Goal: Transaction & Acquisition: Purchase product/service

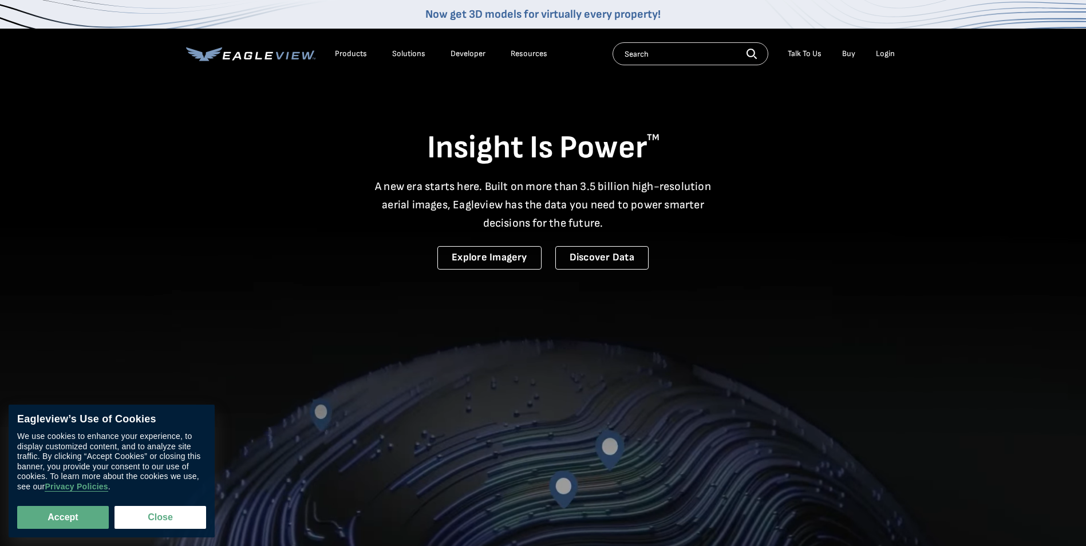
click at [884, 53] on div "Login" at bounding box center [885, 54] width 19 height 10
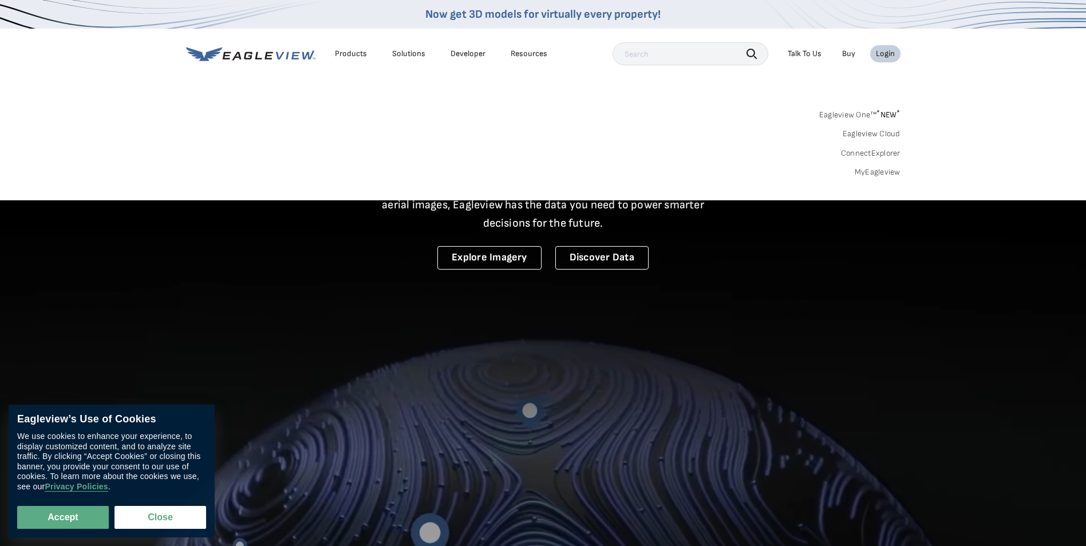
click at [865, 173] on link "MyEagleview" at bounding box center [877, 172] width 46 height 10
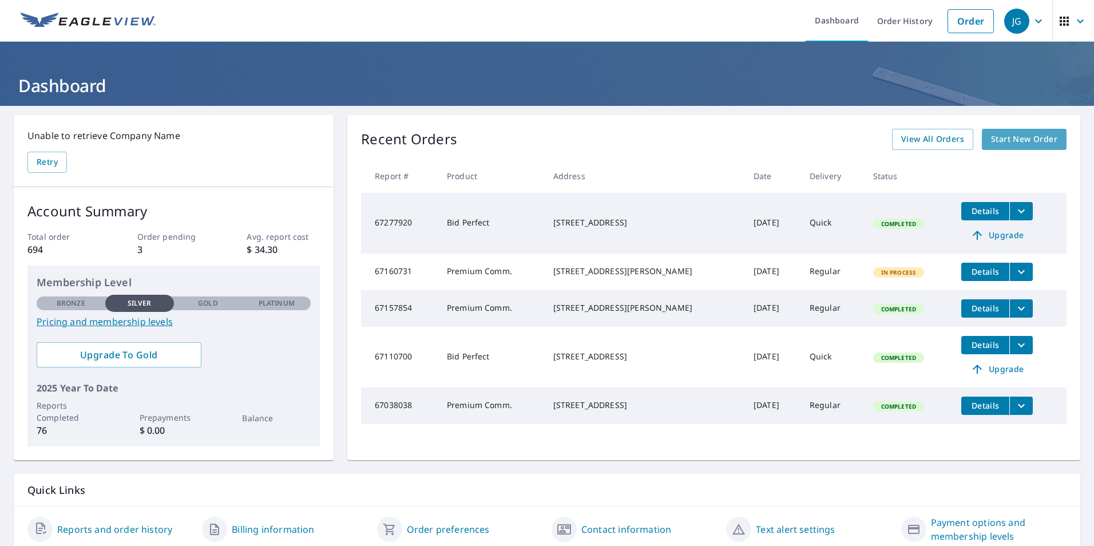
click at [1012, 138] on span "Start New Order" at bounding box center [1024, 139] width 66 height 14
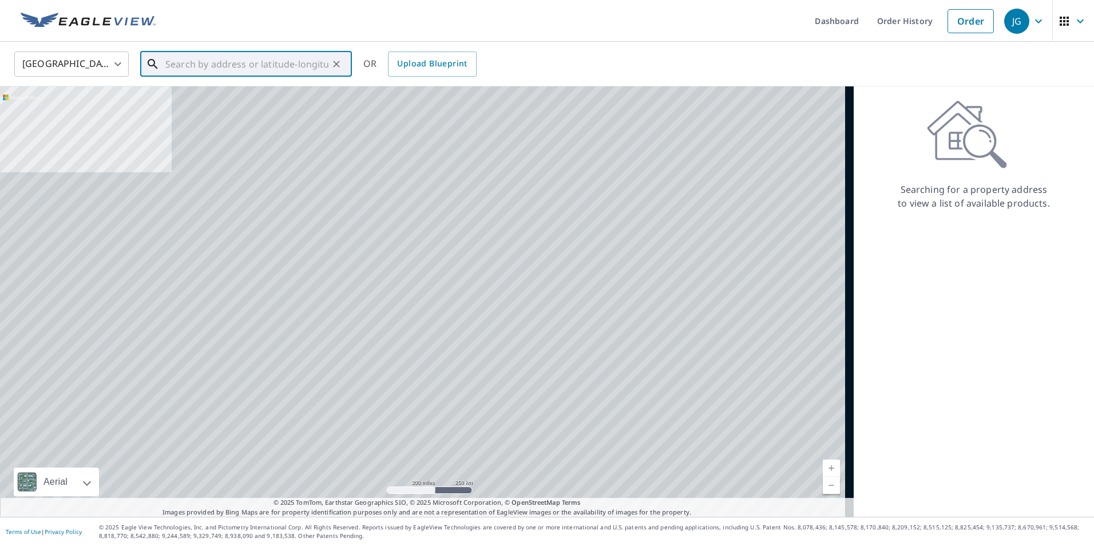
click at [258, 64] on input "text" at bounding box center [246, 64] width 163 height 32
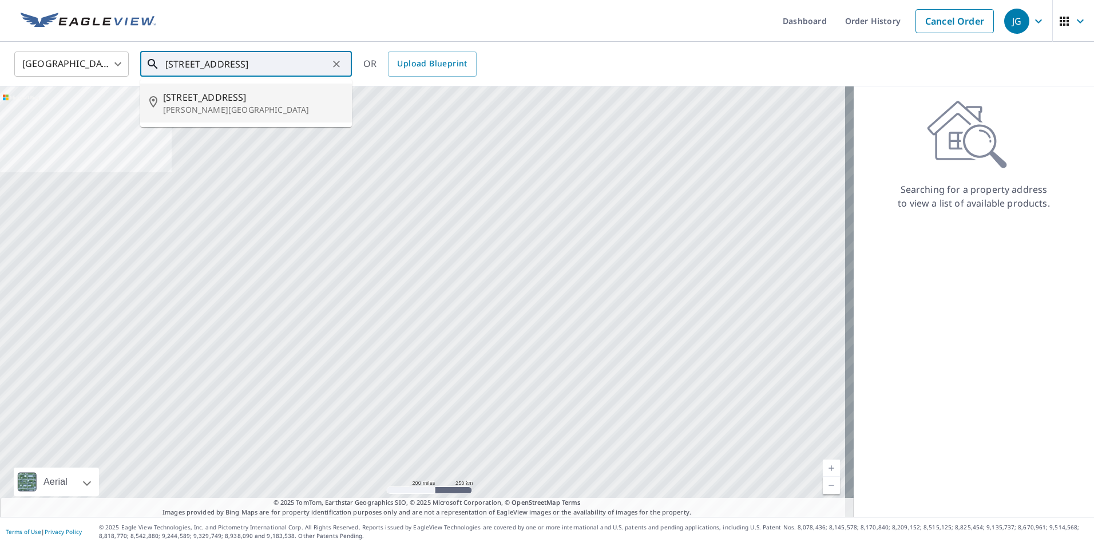
click at [174, 105] on p "[PERSON_NAME][GEOGRAPHIC_DATA]" at bounding box center [253, 109] width 180 height 11
type input "[STREET_ADDRESS][PERSON_NAME]"
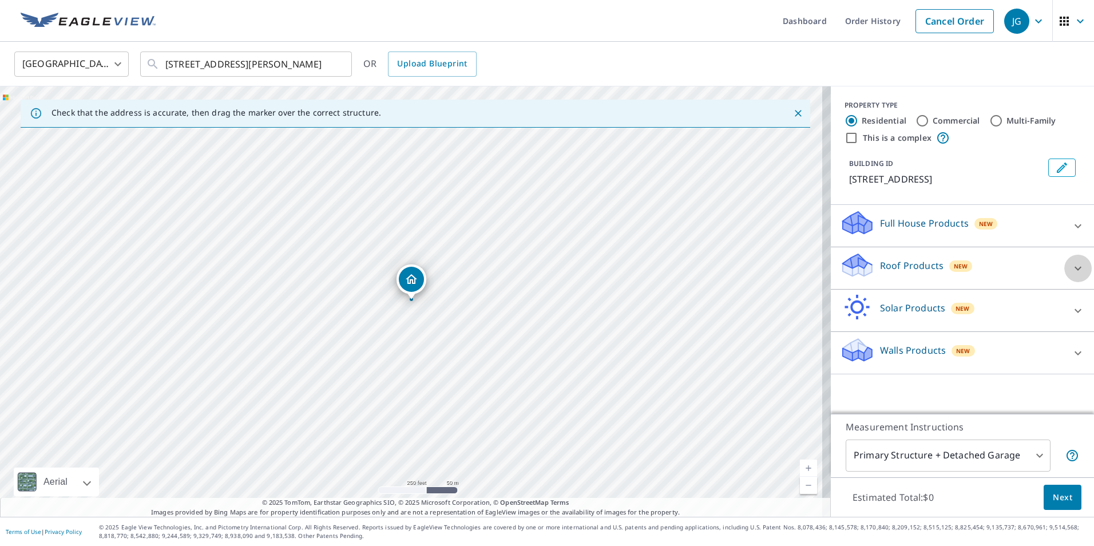
click at [1071, 275] on icon at bounding box center [1078, 269] width 14 height 14
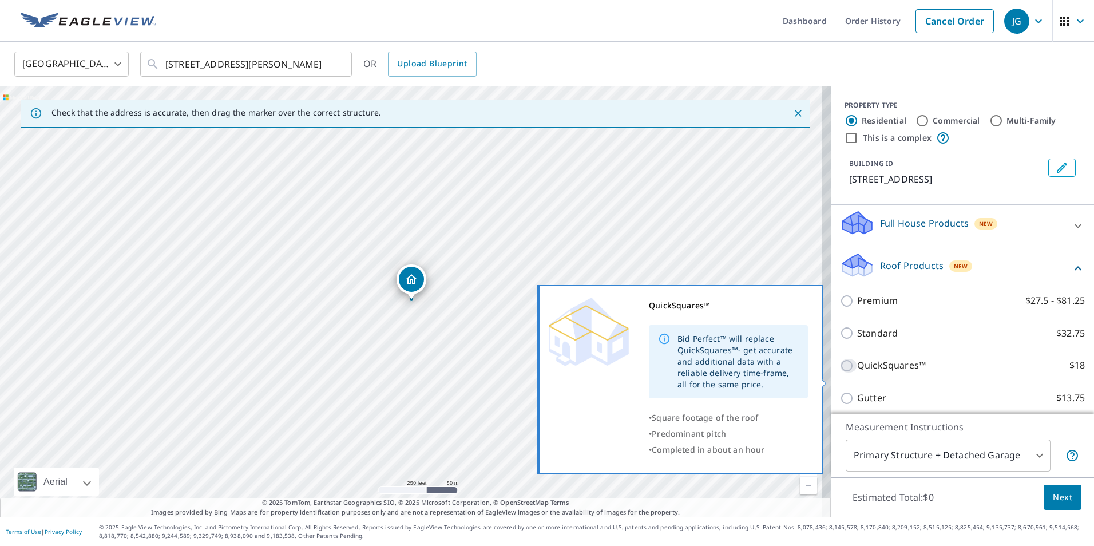
click at [840, 373] on input "QuickSquares™ $18" at bounding box center [848, 366] width 17 height 14
checkbox input "true"
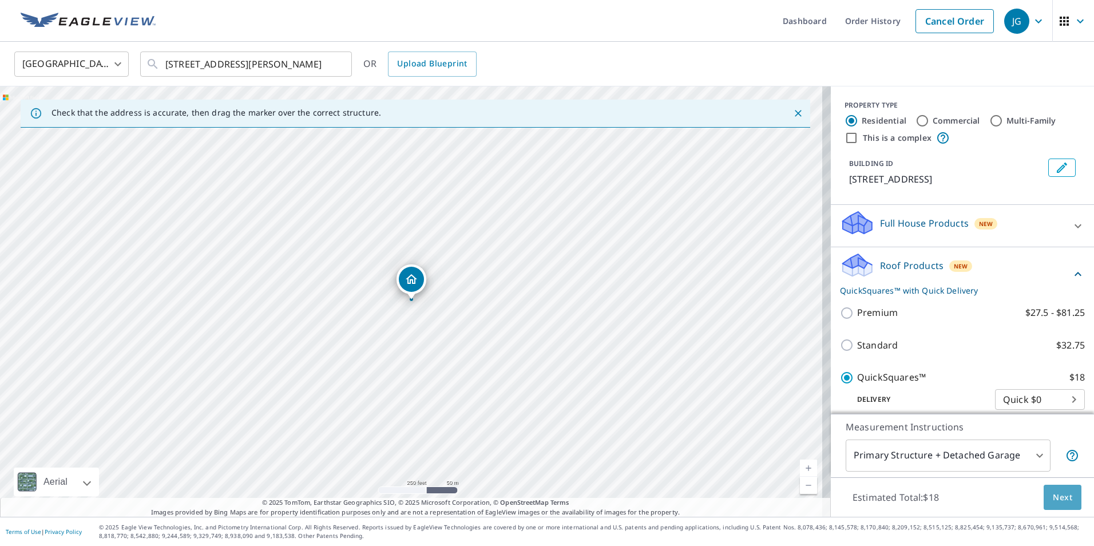
click at [1053, 490] on span "Next" at bounding box center [1062, 497] width 19 height 14
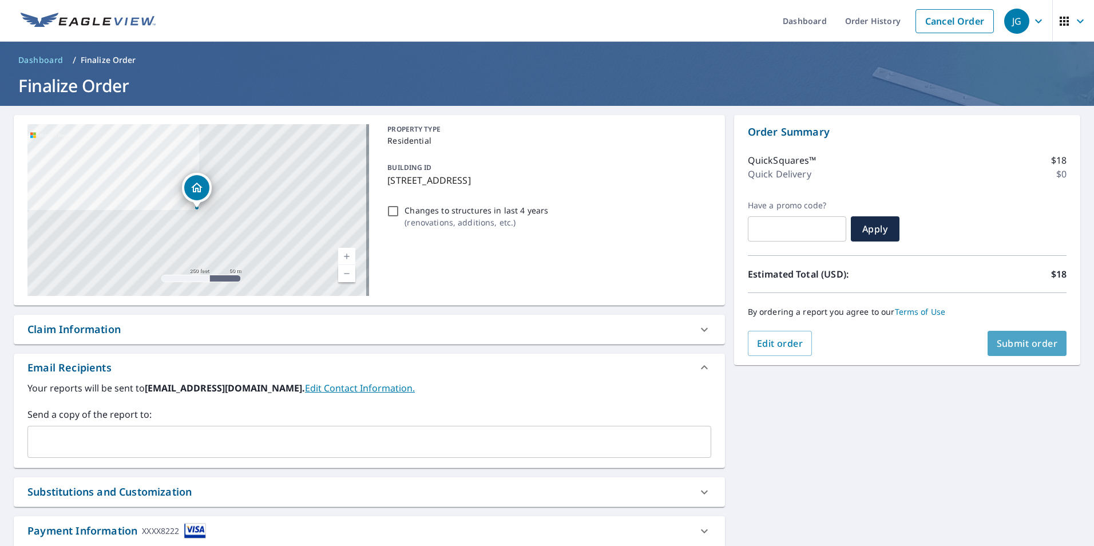
click at [1008, 341] on span "Submit order" at bounding box center [1027, 343] width 61 height 13
